Goal: Transaction & Acquisition: Purchase product/service

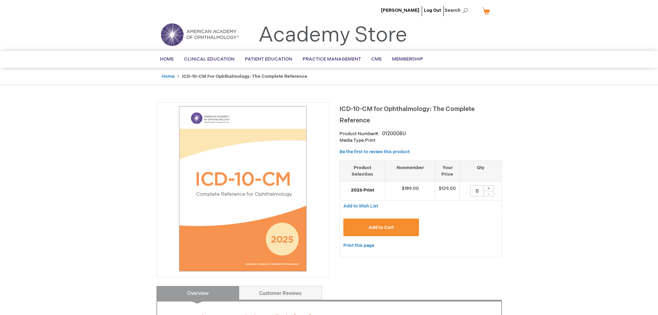
click at [488, 187] on div "+" at bounding box center [489, 188] width 10 height 6
type input "1"
click at [395, 226] on button "Add to Cart" at bounding box center [381, 227] width 76 height 18
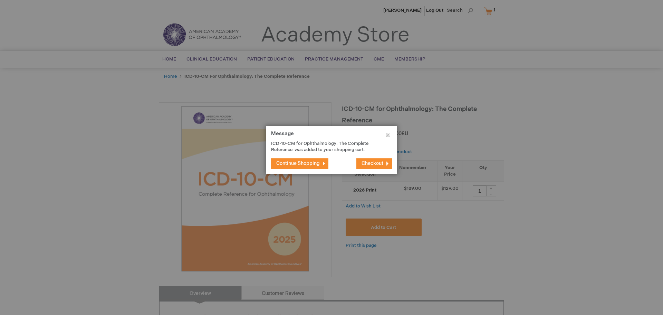
click at [362, 164] on span "Checkout" at bounding box center [373, 163] width 22 height 6
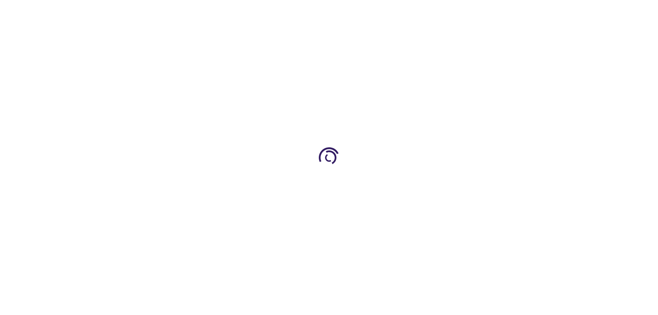
select select "US"
select select "56"
